Goal: Task Accomplishment & Management: Complete application form

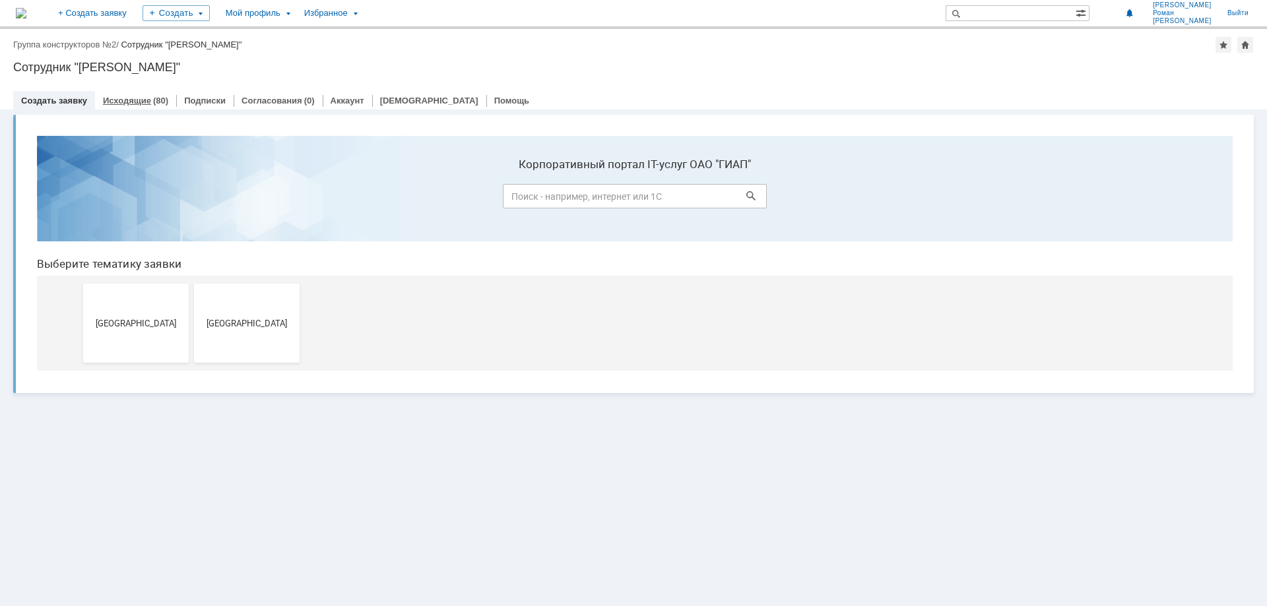
click at [131, 94] on div "Исходящие (80)" at bounding box center [135, 100] width 81 height 19
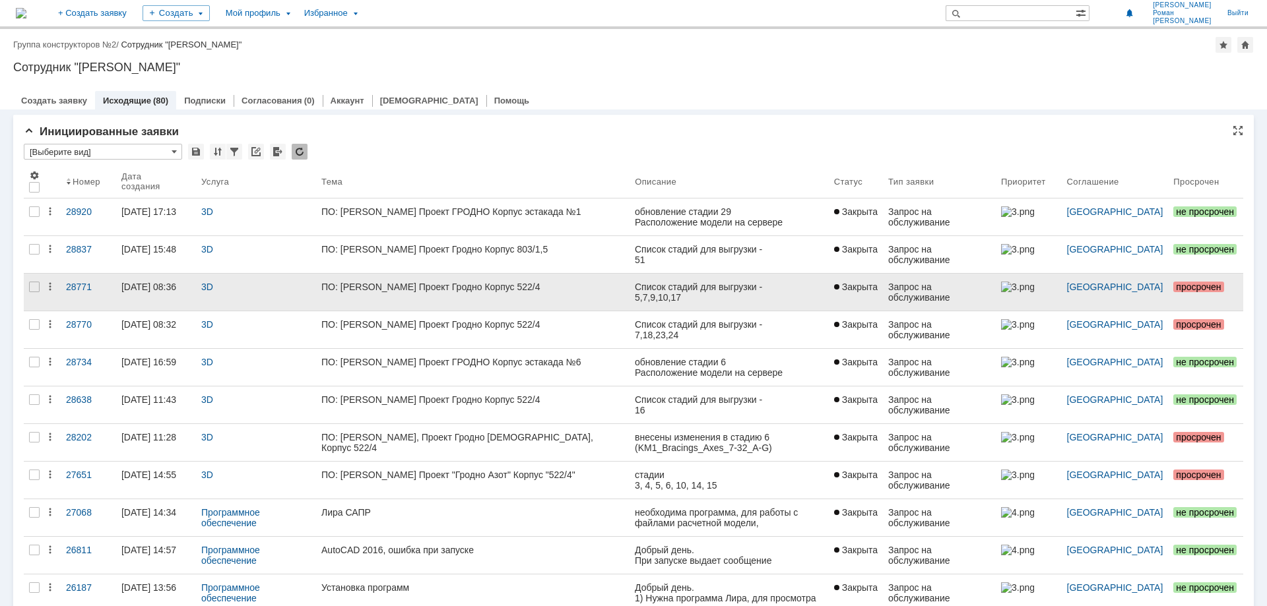
click at [383, 290] on div "ПО: [PERSON_NAME] Проект Гродно Корпус 522/4" at bounding box center [472, 287] width 303 height 11
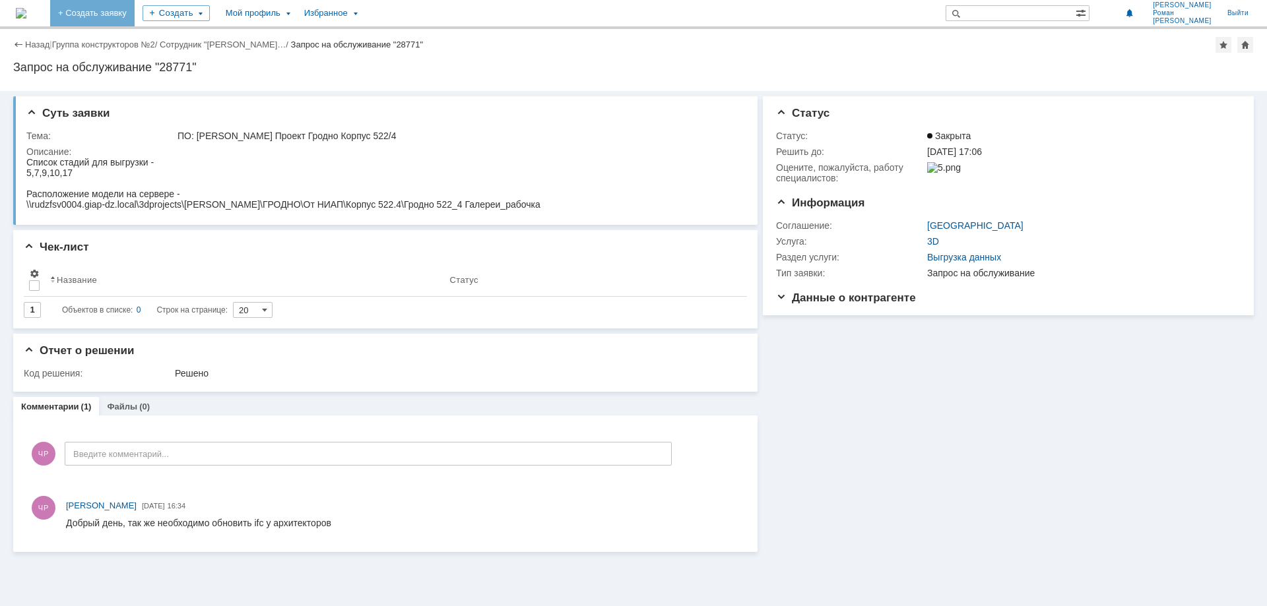
click at [135, 12] on link "+ Создать заявку" at bounding box center [92, 13] width 84 height 26
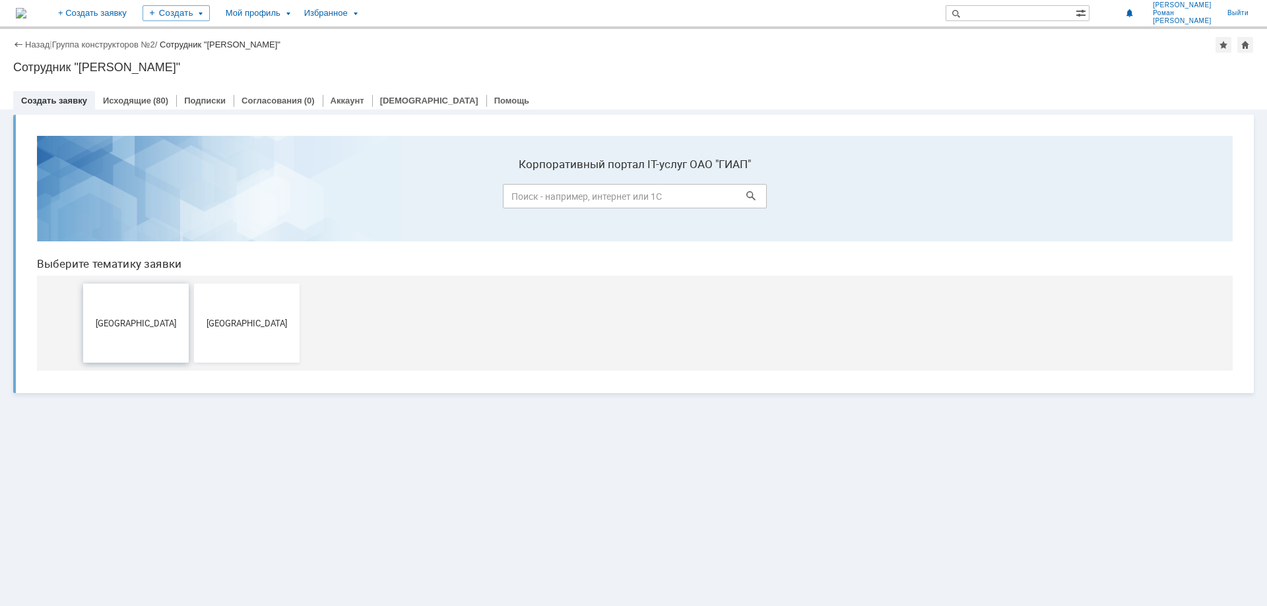
click at [159, 325] on span "[GEOGRAPHIC_DATA]" at bounding box center [136, 323] width 98 height 10
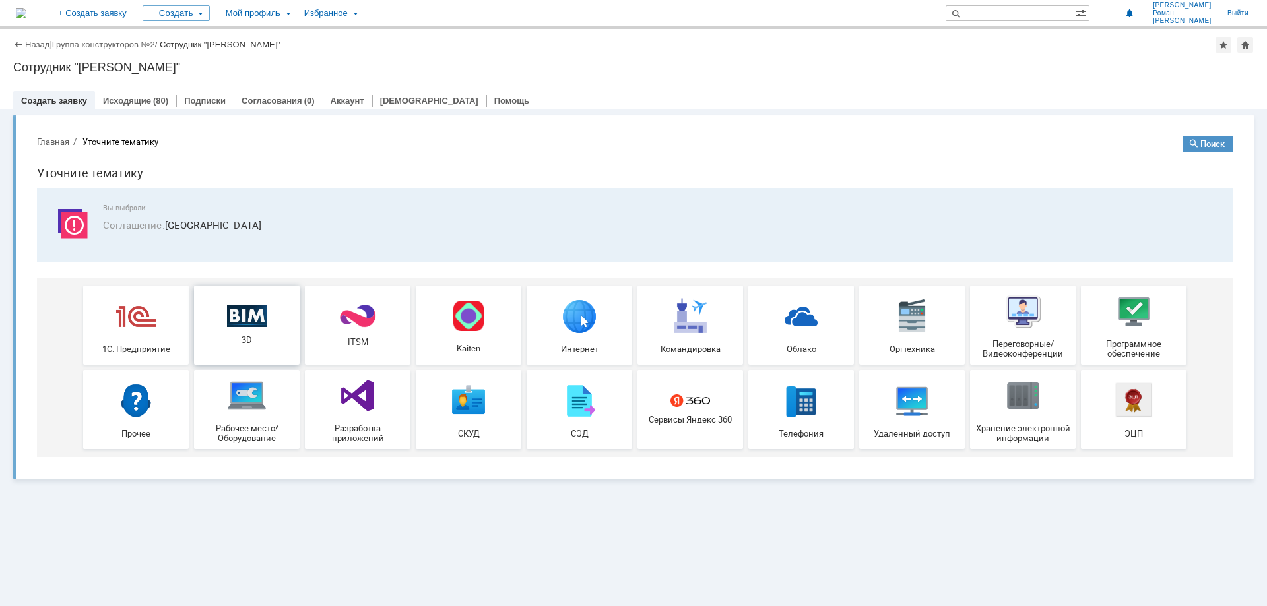
click at [263, 315] on img at bounding box center [247, 316] width 40 height 22
click at [128, 106] on div "Исходящие (80)" at bounding box center [135, 100] width 81 height 19
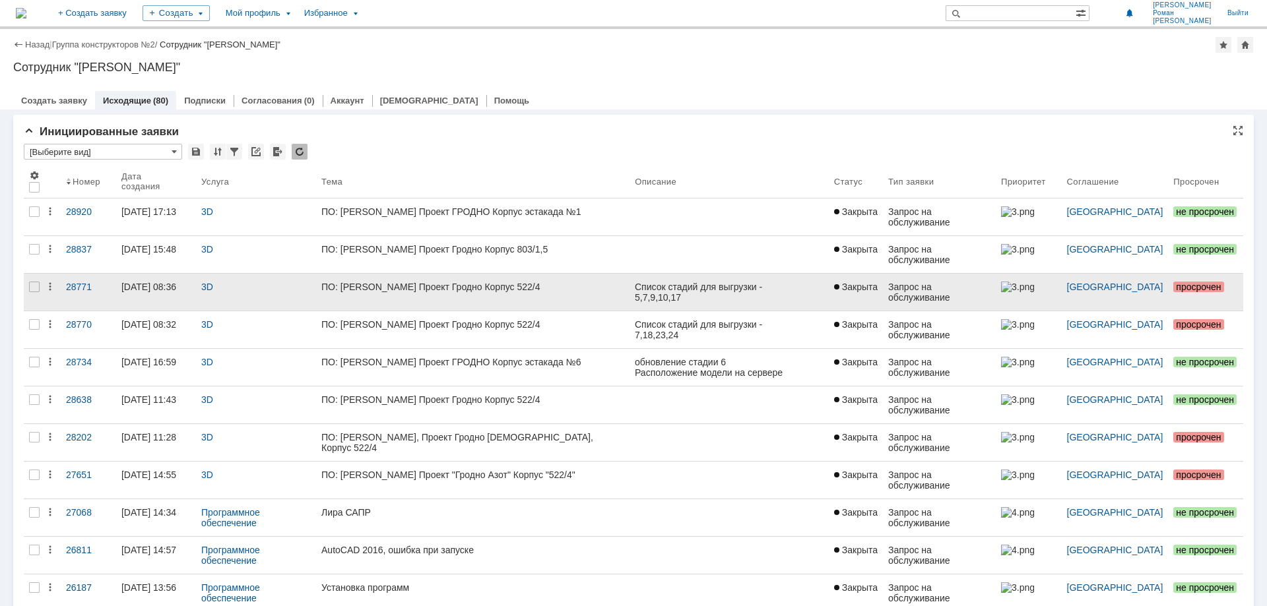
click at [449, 282] on div "ПО: [PERSON_NAME] Проект Гродно Корпус 522/4" at bounding box center [472, 287] width 303 height 11
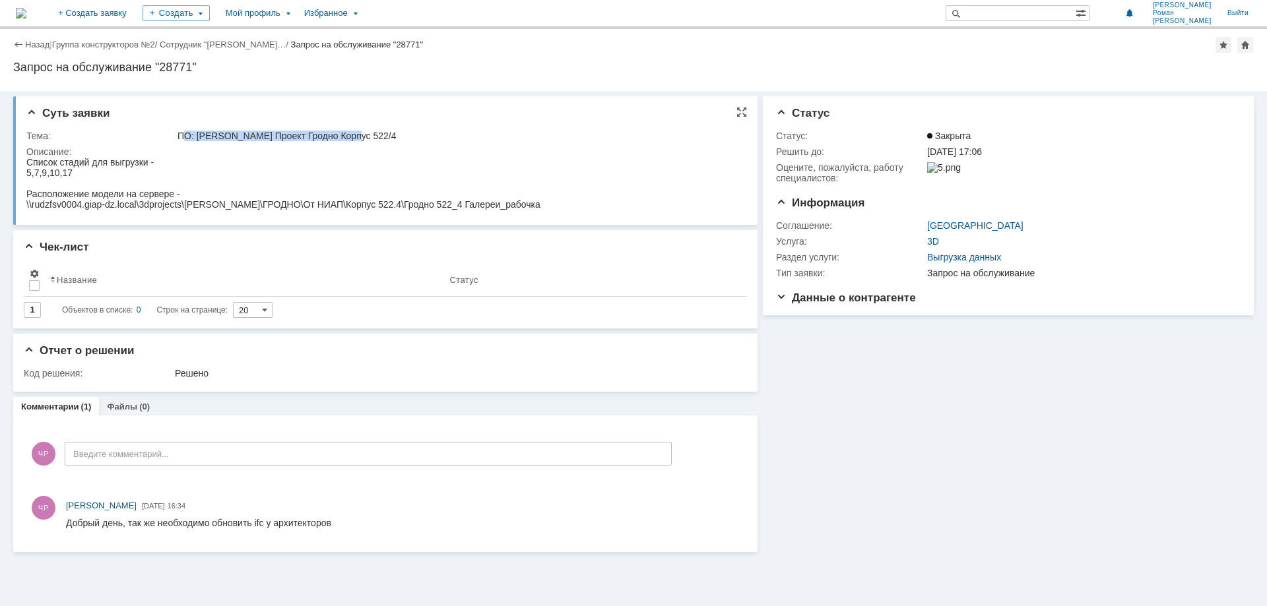
drag, startPoint x: 181, startPoint y: 135, endPoint x: 345, endPoint y: 135, distance: 164.3
click at [345, 135] on div "ПО: [PERSON_NAME] Проект Гродно Корпус 522/4" at bounding box center [456, 136] width 559 height 11
drag, startPoint x: 177, startPoint y: 135, endPoint x: 371, endPoint y: 137, distance: 193.9
click at [371, 137] on div "ПО: [PERSON_NAME] Проект Гродно Корпус 522/4" at bounding box center [456, 136] width 559 height 11
copy div "ПО: [PERSON_NAME] Проект Гродно Корпус 522/4"
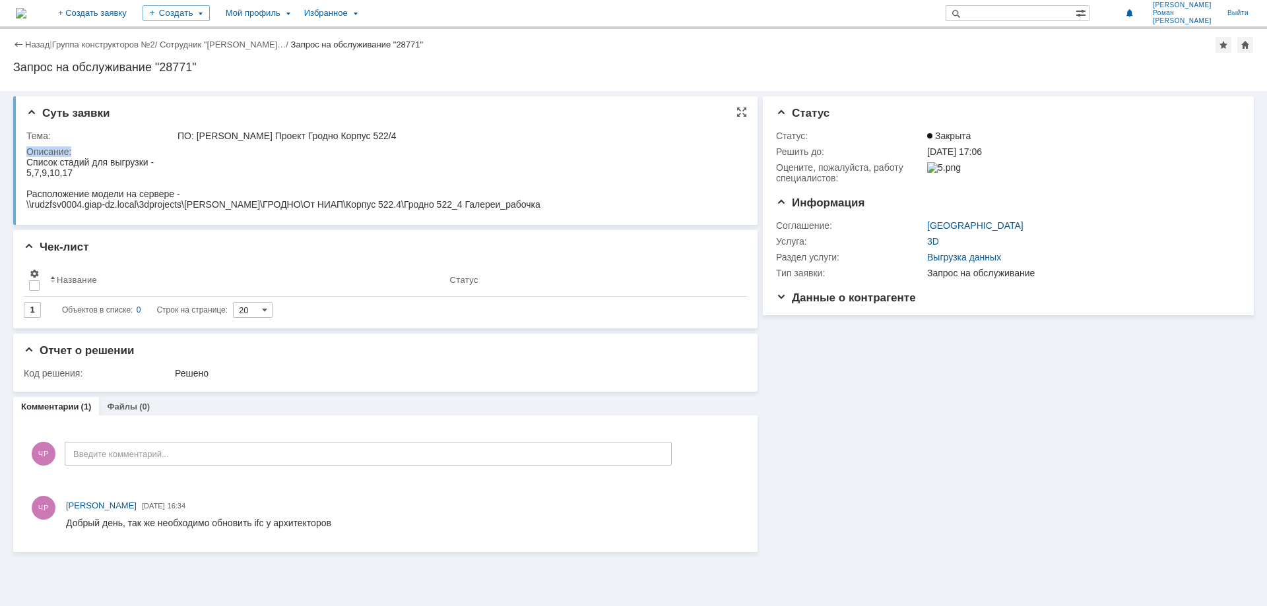
drag, startPoint x: 53, startPoint y: 306, endPoint x: 71, endPoint y: 173, distance: 133.8
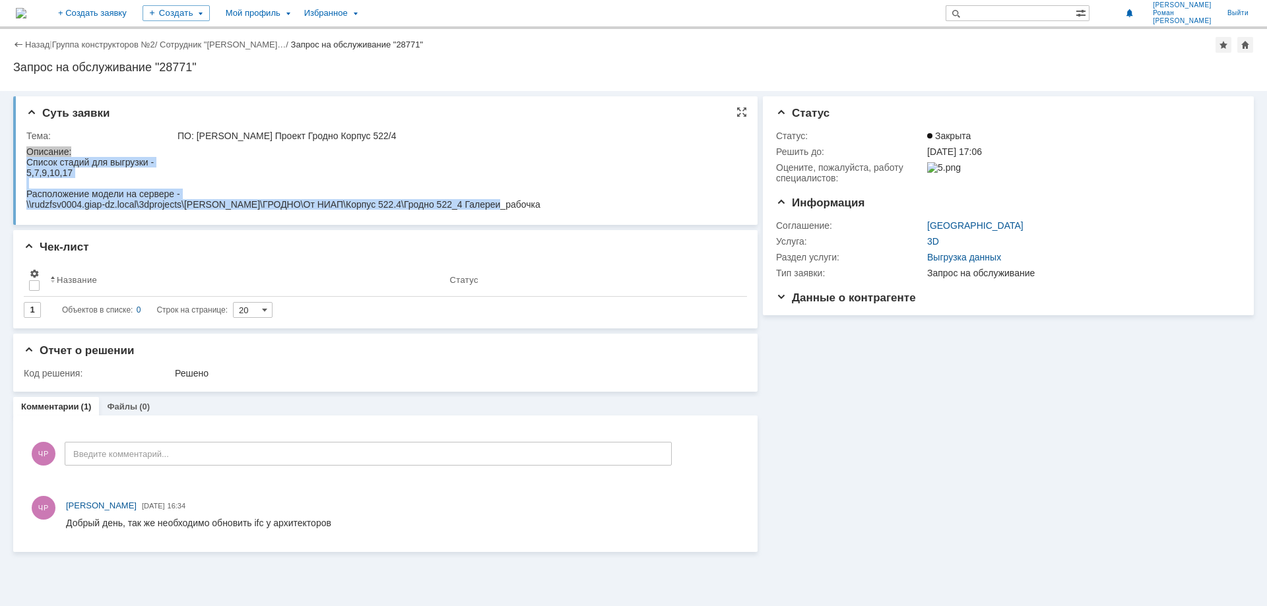
drag, startPoint x: 27, startPoint y: 163, endPoint x: 501, endPoint y: 203, distance: 475.3
click at [501, 203] on html "Список стадий для выгрузки - 5,7,9,10,17 Расположение модели на сервере - \\rud…" at bounding box center [382, 183] width 712 height 53
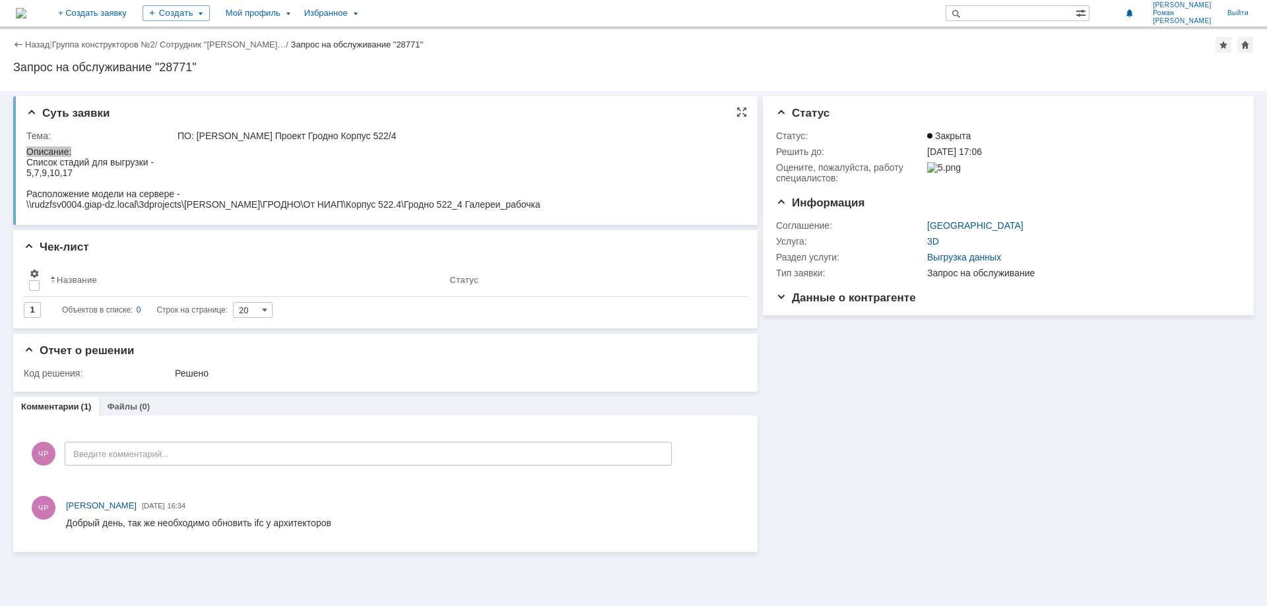
click at [497, 206] on html "Список стадий для выгрузки - 5,7,9,10,17 Расположение модели на сервере - \\rud…" at bounding box center [382, 183] width 712 height 53
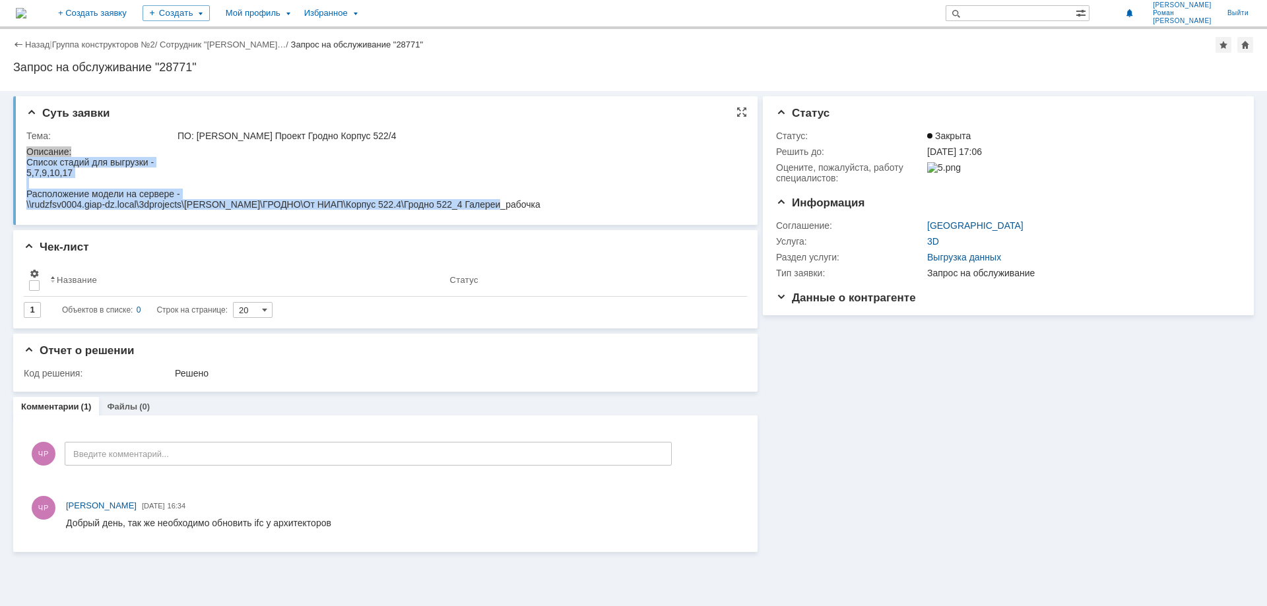
drag, startPoint x: 497, startPoint y: 205, endPoint x: 51, endPoint y: 329, distance: 462.7
click at [26, 172] on html "Список стадий для выгрузки - 5,7,9,10,17 Расположение модели на сервере - \\rud…" at bounding box center [382, 183] width 712 height 53
copy body "Список стадий для выгрузки - 5,7,9,10,17 Расположение модели на сервере - \\rud…"
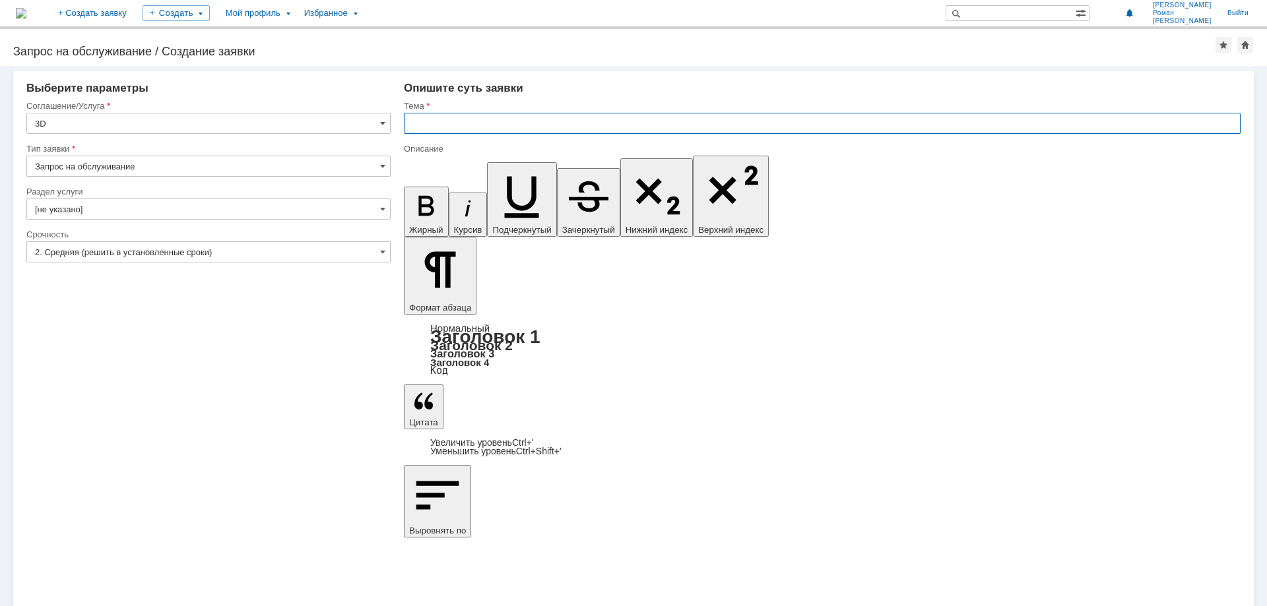
click at [497, 121] on input "text" at bounding box center [822, 123] width 836 height 21
paste input "ПО: [PERSON_NAME] Проект Гродно Корпус 522/4"
type input "ПО: [PERSON_NAME] Проект Гродно Корпус 522/4"
drag, startPoint x: 422, startPoint y: 4724, endPoint x: 485, endPoint y: 4724, distance: 63.3
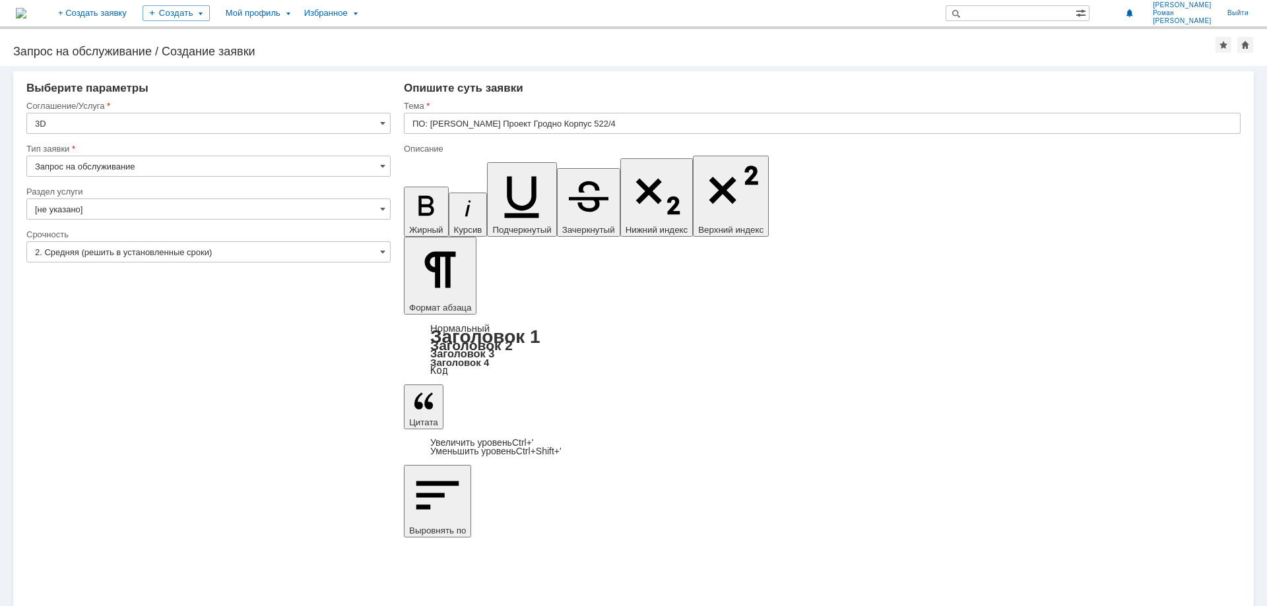
click at [110, 204] on input "[не указано]" at bounding box center [208, 209] width 364 height 21
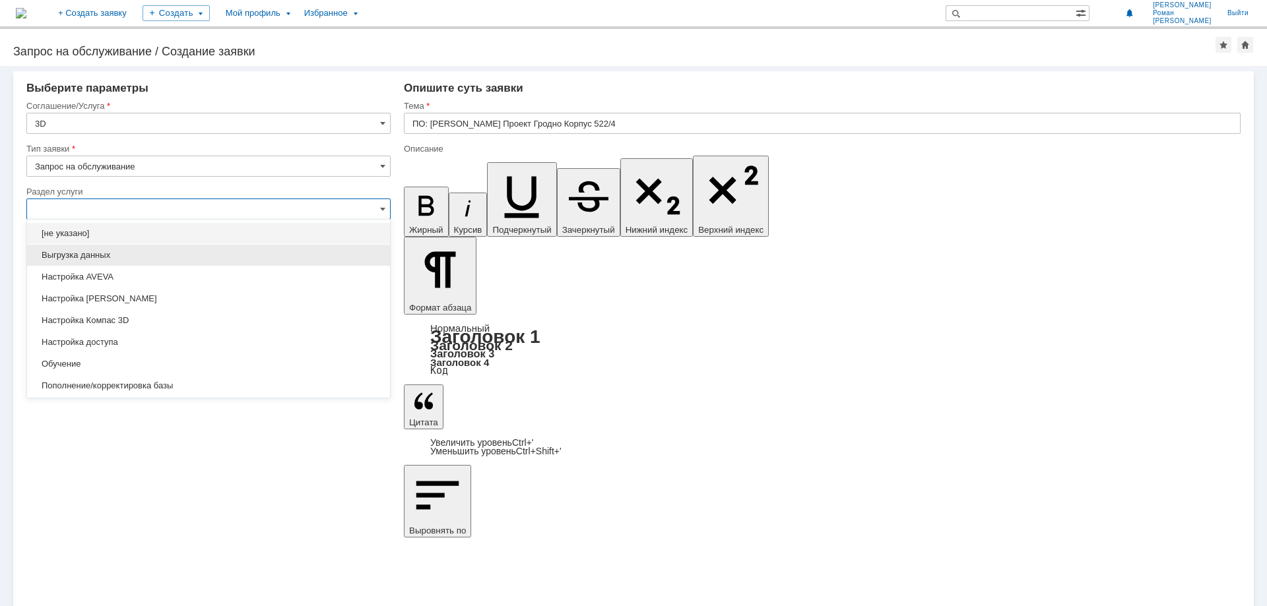
click at [110, 252] on span "Выгрузка данных" at bounding box center [208, 255] width 347 height 11
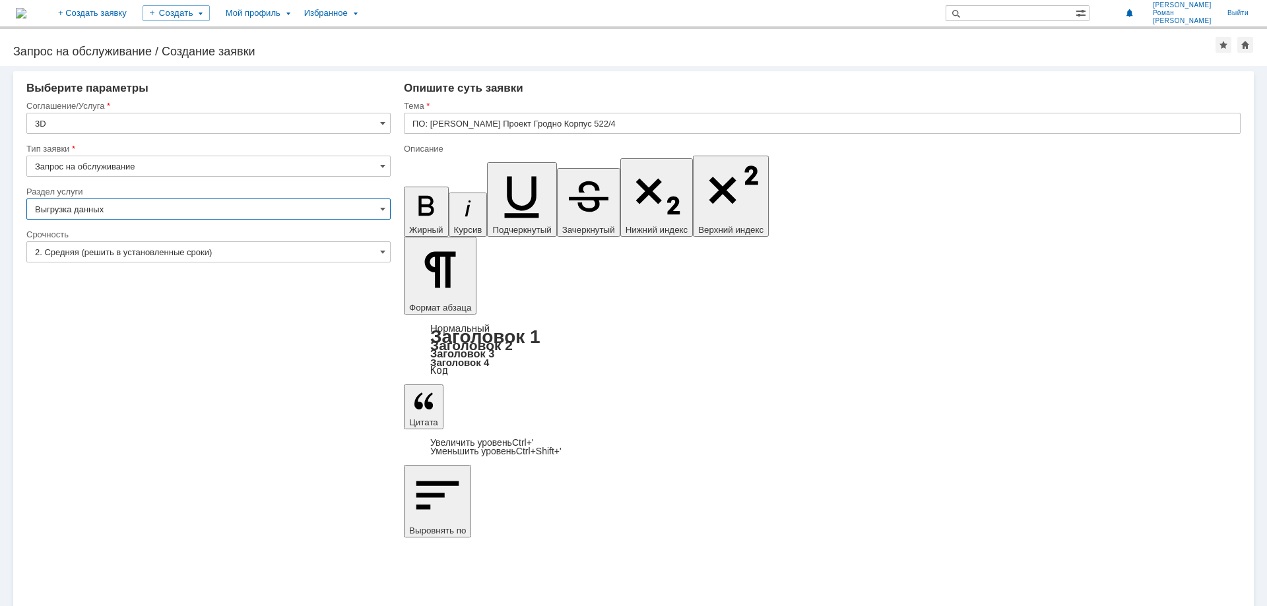
type input "Выгрузка данных"
click at [121, 171] on input "Запрос на обслуживание" at bounding box center [208, 166] width 364 height 21
click at [120, 171] on input "Запрос на обслуживание" at bounding box center [208, 166] width 364 height 21
click at [109, 214] on span "Запрос на обслуживание" at bounding box center [208, 212] width 347 height 11
type input "Запрос на обслуживание"
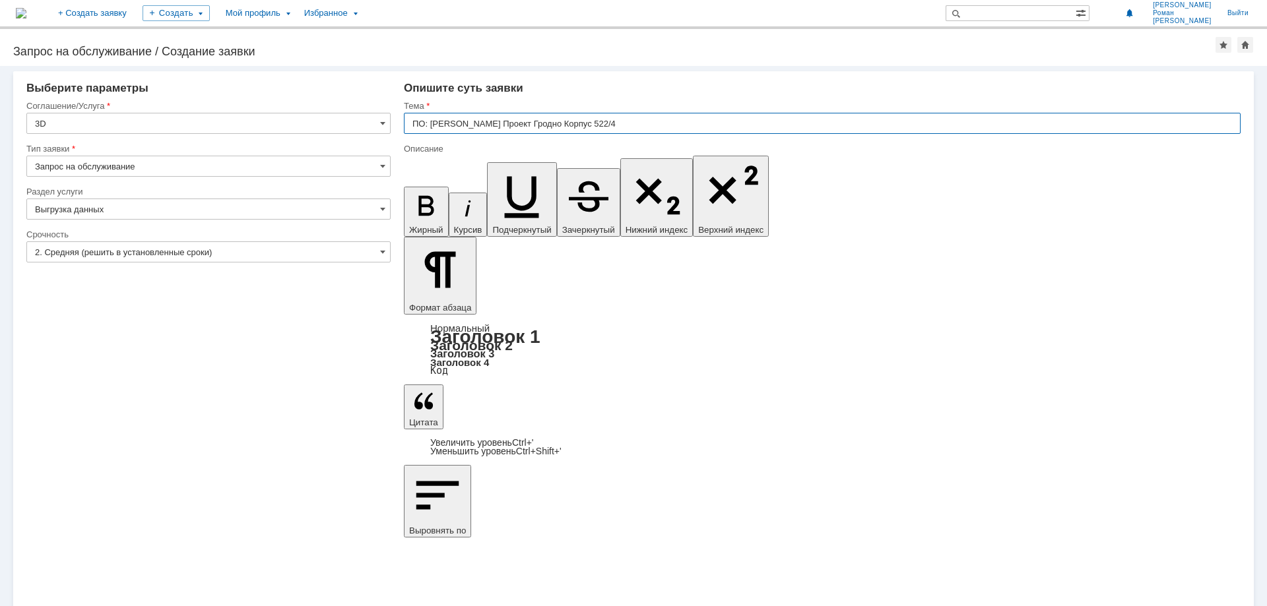
click at [592, 123] on input "ПО: [PERSON_NAME] Проект Гродно Корпус 522/4" at bounding box center [822, 123] width 836 height 21
click at [593, 122] on input "ПО: [PERSON_NAME] Проект Гродно Корпус 522/4" at bounding box center [822, 123] width 836 height 21
type input "ПО: Tekla Проект Гродно Корпус 522/4 (Галереи)"
